Goal: Browse casually

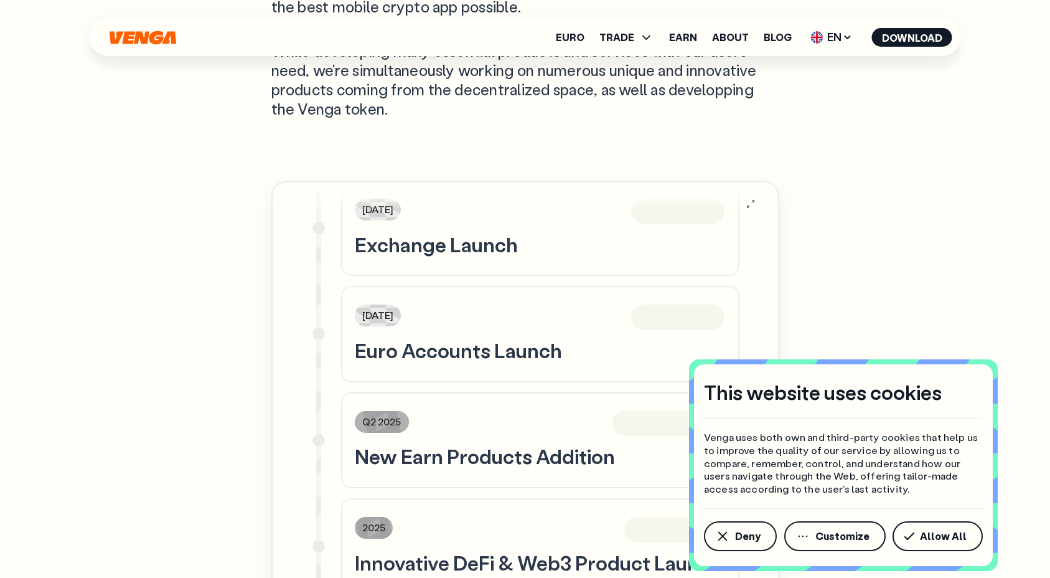
scroll to position [766, 0]
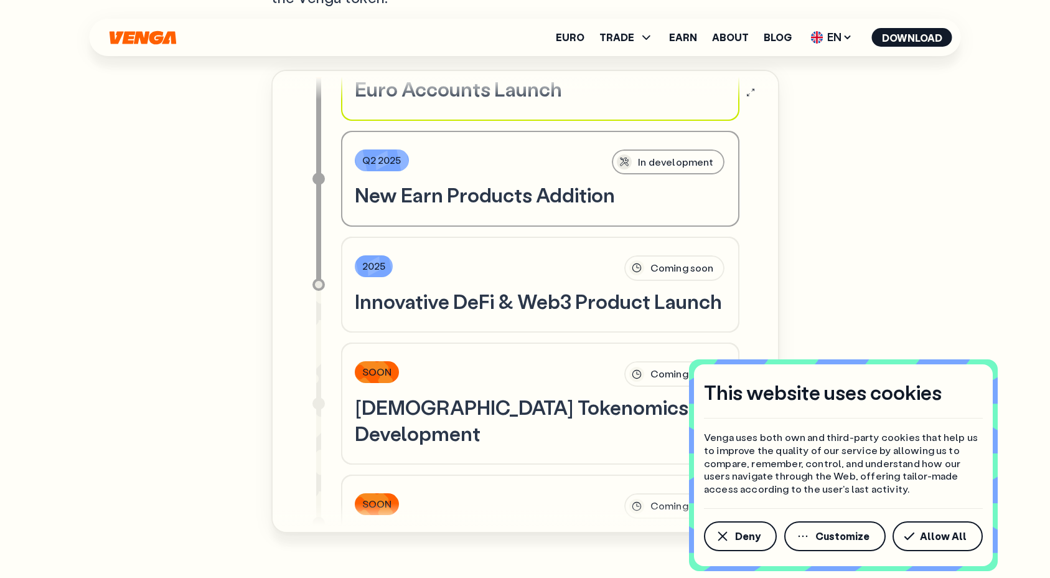
scroll to position [3720, 0]
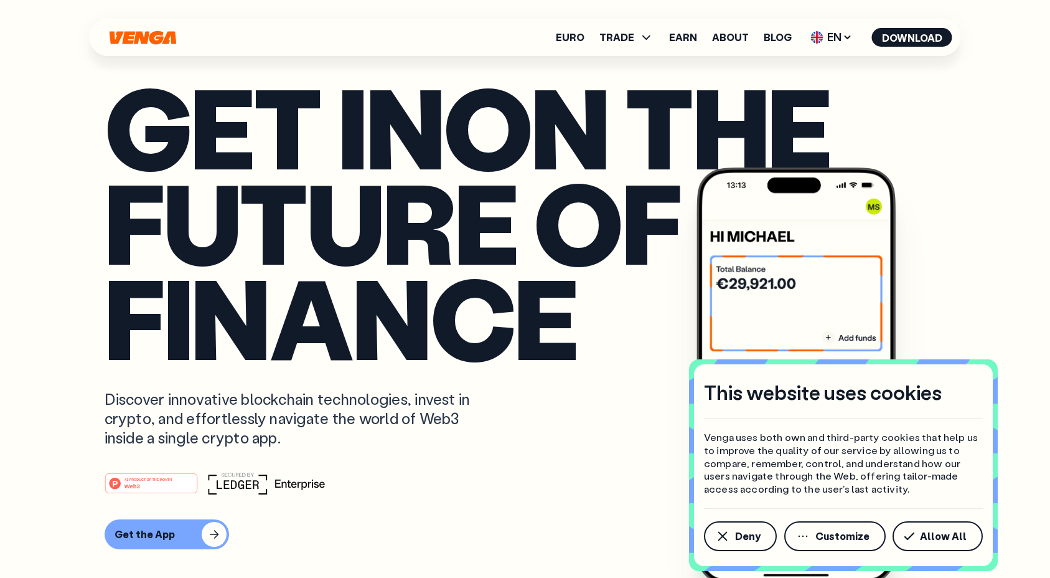
scroll to position [0, 0]
